Goal: Use online tool/utility: Utilize a website feature to perform a specific function

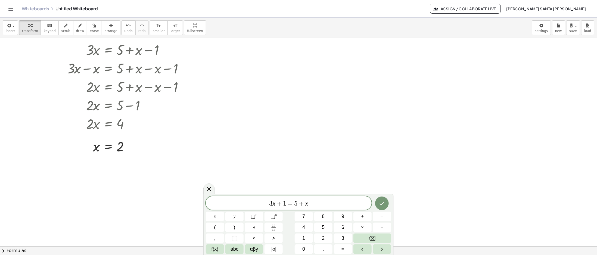
scroll to position [109, 0]
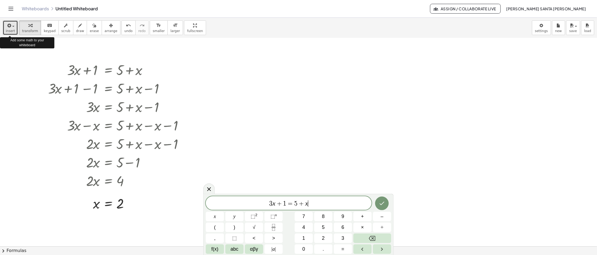
click at [10, 26] on icon "button" at bounding box center [8, 25] width 5 height 7
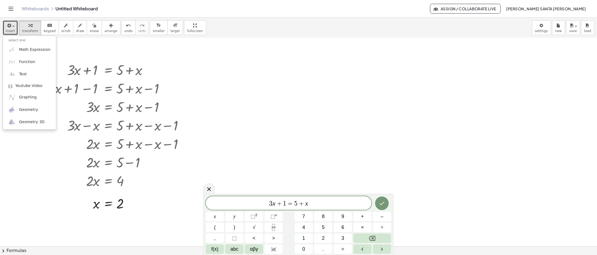
click at [278, 96] on div at bounding box center [298, 155] width 597 height 452
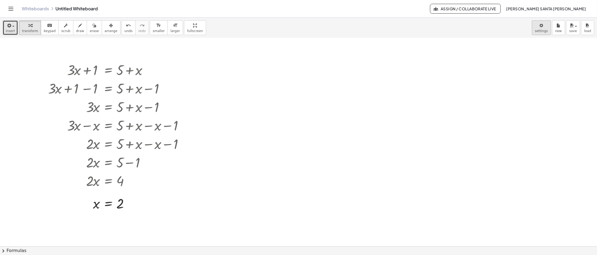
click at [548, 31] on body "Graspable Math Activities Get Started Activity Bank Assigned Work Classes White…" at bounding box center [298, 127] width 597 height 255
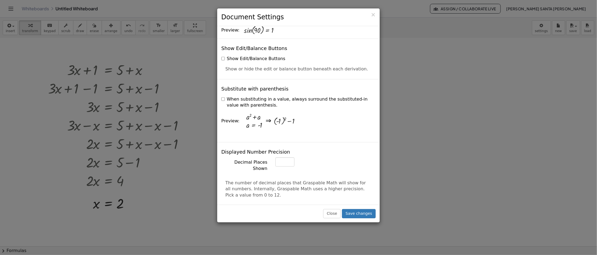
scroll to position [0, 0]
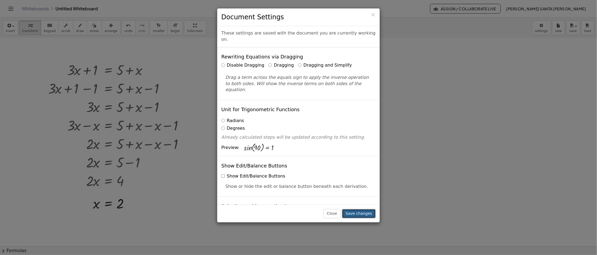
click at [364, 214] on button "Save changes" at bounding box center [359, 213] width 34 height 9
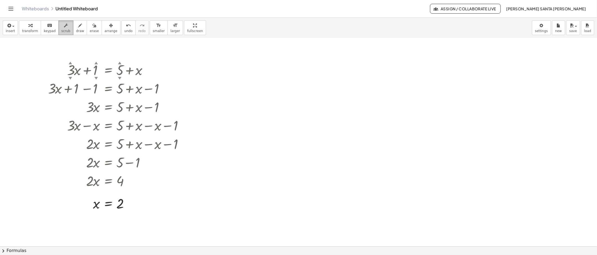
click at [64, 24] on icon "button" at bounding box center [66, 25] width 4 height 7
click at [71, 64] on div "▲" at bounding box center [71, 63] width 4 height 5
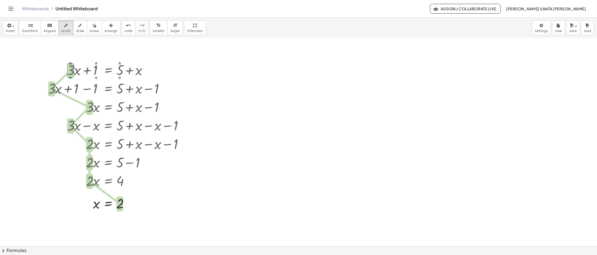
click at [399, 178] on div at bounding box center [298, 155] width 597 height 452
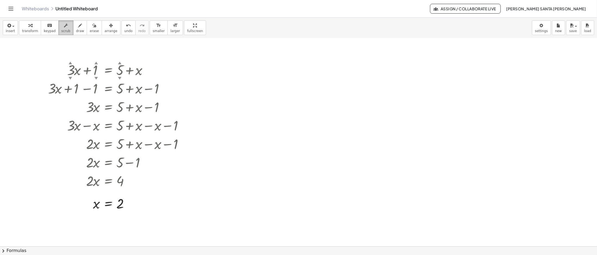
click at [61, 24] on div "button" at bounding box center [65, 25] width 9 height 7
click at [61, 27] on div "button" at bounding box center [65, 25] width 9 height 7
click at [64, 28] on icon "button" at bounding box center [66, 25] width 4 height 7
click at [32, 137] on div at bounding box center [298, 155] width 597 height 452
click at [9, 30] on span "insert" at bounding box center [10, 31] width 9 height 4
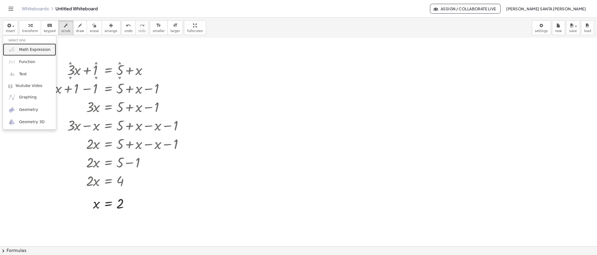
click at [32, 52] on link "Math Expression" at bounding box center [29, 49] width 53 height 12
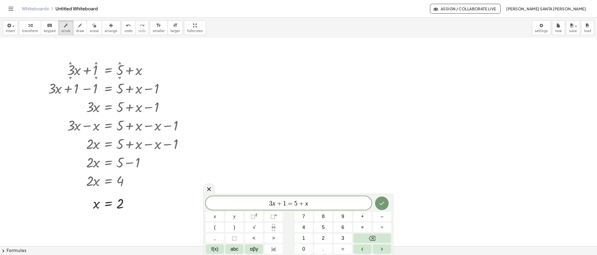
drag, startPoint x: 228, startPoint y: 192, endPoint x: 234, endPoint y: 167, distance: 25.9
click at [234, 167] on div at bounding box center [298, 155] width 597 height 452
drag, startPoint x: 209, startPoint y: 193, endPoint x: 377, endPoint y: 153, distance: 172.9
click at [377, 153] on body "Graspable Math Activities Get Started Activity Bank Assigned Work Classes White…" at bounding box center [298, 127] width 597 height 255
